Goal: Task Accomplishment & Management: Manage account settings

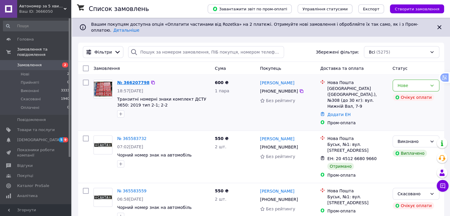
click at [137, 80] on link "№ 366207798" at bounding box center [133, 82] width 32 height 5
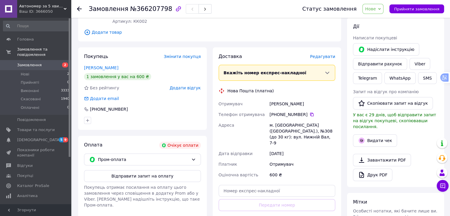
scroll to position [89, 0]
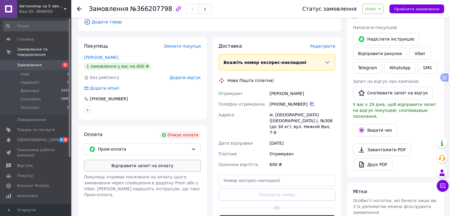
click at [151, 160] on button "Відправити запит на оплату" at bounding box center [142, 166] width 117 height 12
click at [418, 51] on link "Viber" at bounding box center [419, 54] width 21 height 12
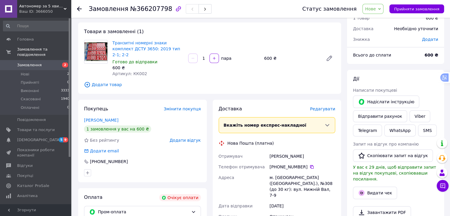
scroll to position [0, 0]
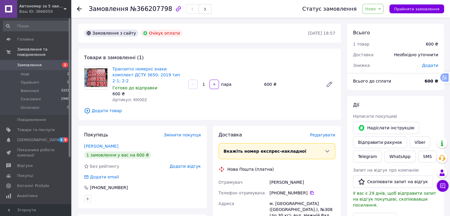
click at [79, 8] on icon at bounding box center [79, 9] width 5 height 5
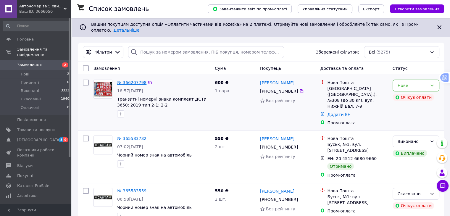
click at [129, 80] on link "№ 366207798" at bounding box center [131, 82] width 29 height 5
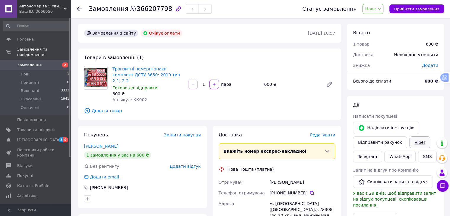
click at [413, 142] on link "Viber" at bounding box center [419, 142] width 21 height 12
